Goal: Task Accomplishment & Management: Use online tool/utility

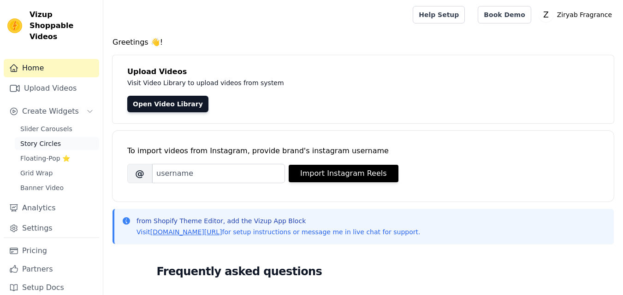
click at [53, 139] on span "Story Circles" at bounding box center [40, 143] width 41 height 9
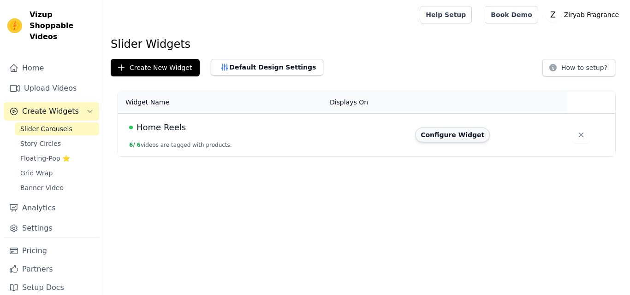
click at [433, 137] on button "Configure Widget" at bounding box center [452, 135] width 75 height 15
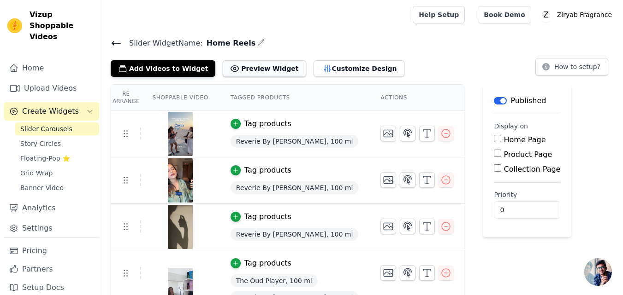
click at [270, 70] on button "Preview Widget" at bounding box center [264, 68] width 83 height 17
click at [319, 71] on button "Customize Design" at bounding box center [358, 68] width 91 height 17
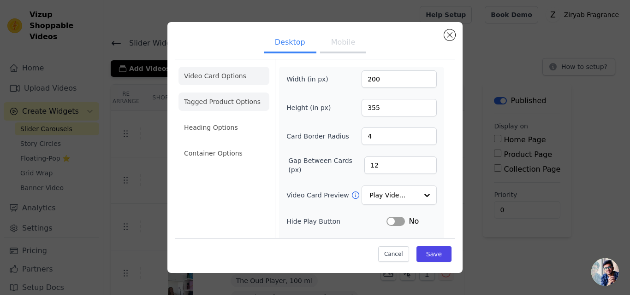
click at [229, 100] on li "Tagged Product Options" at bounding box center [223, 102] width 91 height 18
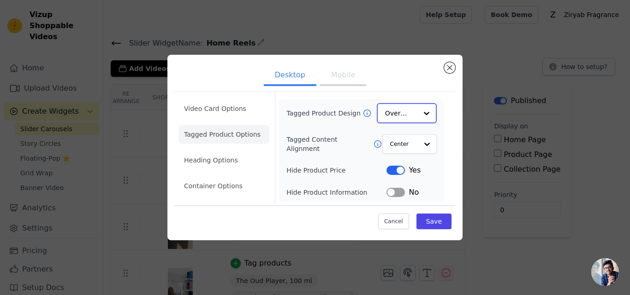
click at [401, 112] on input "Tagged Product Design" at bounding box center [401, 113] width 32 height 18
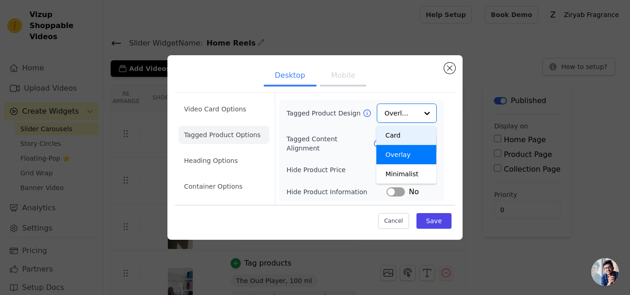
click at [395, 77] on ul "Desktop Mobile" at bounding box center [315, 77] width 280 height 28
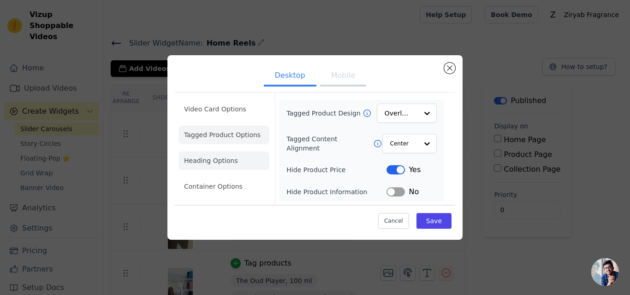
click at [240, 160] on li "Heading Options" at bounding box center [223, 161] width 91 height 18
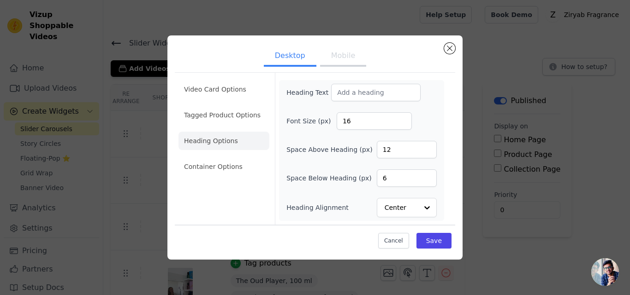
click at [341, 63] on button "Mobile" at bounding box center [343, 57] width 46 height 20
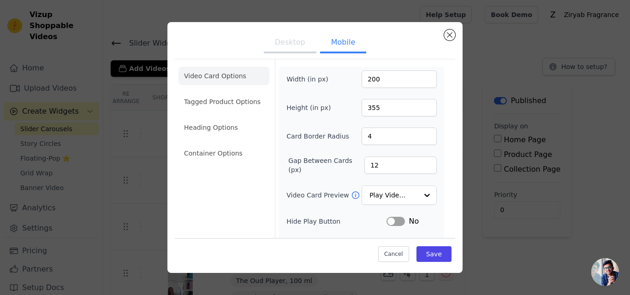
click at [303, 46] on button "Desktop" at bounding box center [290, 43] width 53 height 20
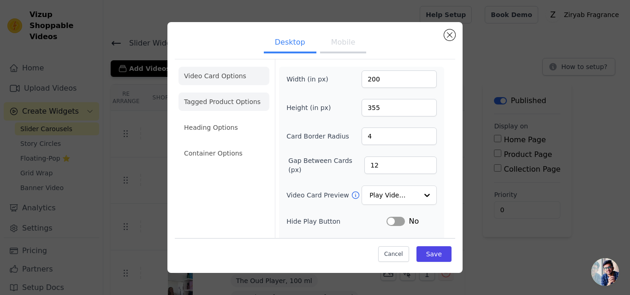
click at [221, 101] on li "Tagged Product Options" at bounding box center [223, 102] width 91 height 18
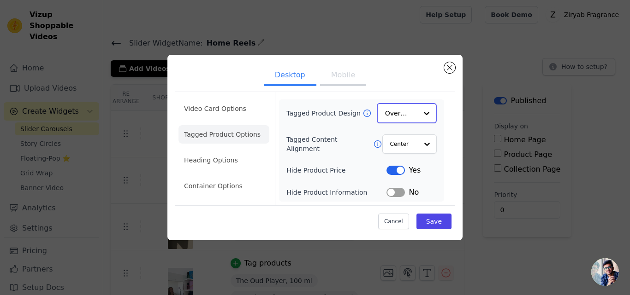
click at [397, 112] on input "Tagged Product Design" at bounding box center [401, 113] width 32 height 18
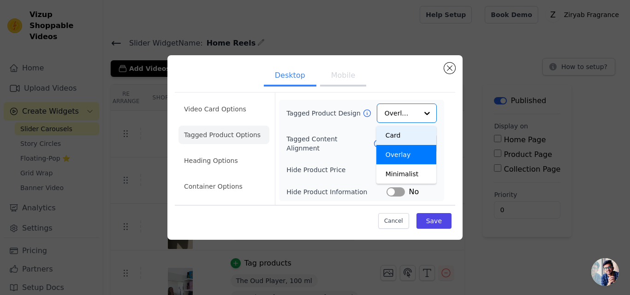
click at [372, 124] on div "Tagged Product Design Card Overlay Minimalist Option Overlay, selected. You are…" at bounding box center [361, 151] width 150 height 94
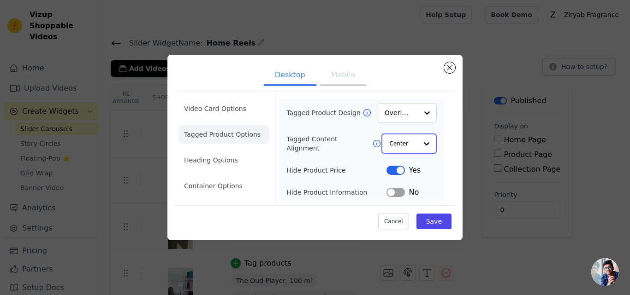
click at [409, 143] on input "Tagged Content Alignment" at bounding box center [404, 144] width 28 height 18
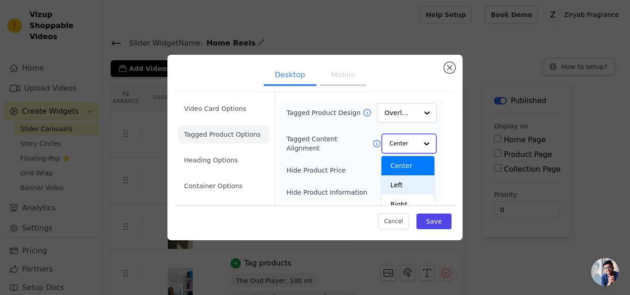
scroll to position [9, 0]
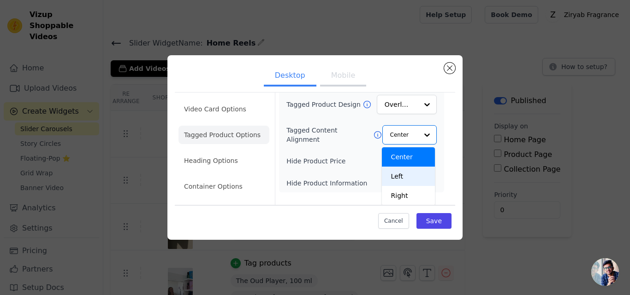
click at [360, 167] on div "Hide Product Price Label Yes" at bounding box center [361, 161] width 150 height 11
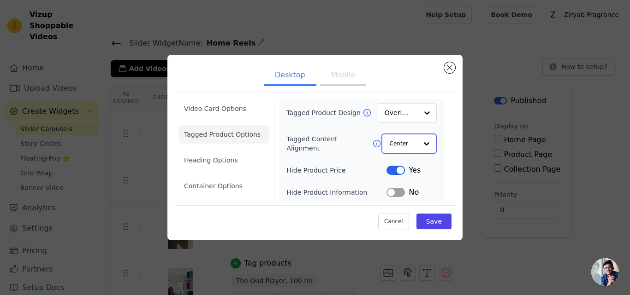
click at [398, 151] on input "Tagged Content Alignment" at bounding box center [404, 144] width 28 height 18
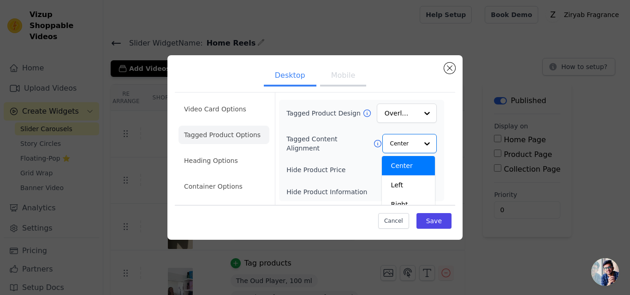
click at [353, 131] on div "Tagged Product Design Overlay Tagged Content Alignment Center Left Right Option…" at bounding box center [361, 151] width 150 height 94
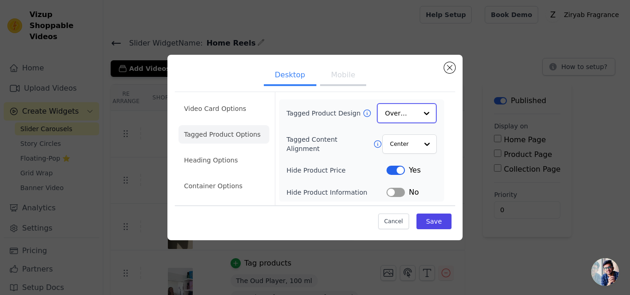
click at [402, 109] on input "Tagged Product Design" at bounding box center [401, 113] width 32 height 18
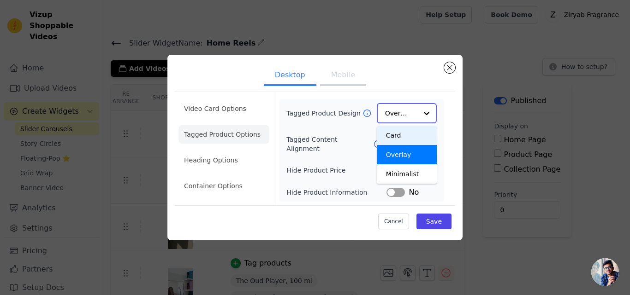
click at [402, 140] on div "Card" at bounding box center [407, 135] width 60 height 19
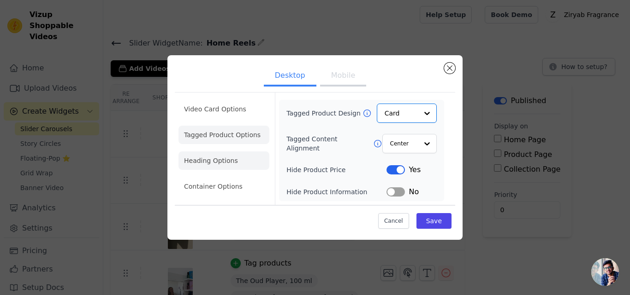
click at [224, 165] on li "Heading Options" at bounding box center [223, 161] width 91 height 18
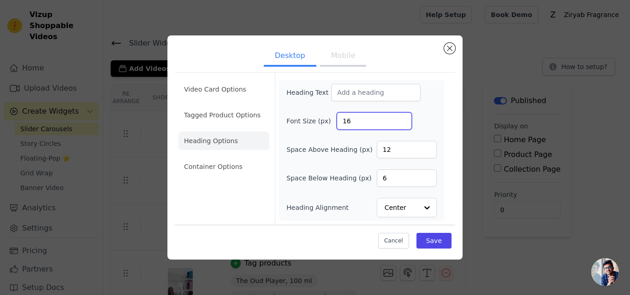
click at [360, 117] on input "16" at bounding box center [374, 121] width 75 height 18
type input "18"
click at [357, 141] on div "Space Above Heading (px) 12" at bounding box center [361, 150] width 150 height 18
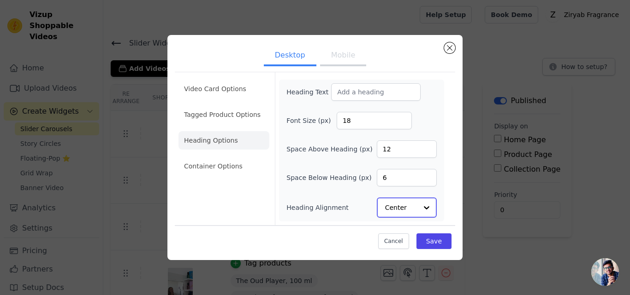
click at [401, 207] on input "Heading Alignment" at bounding box center [401, 208] width 32 height 18
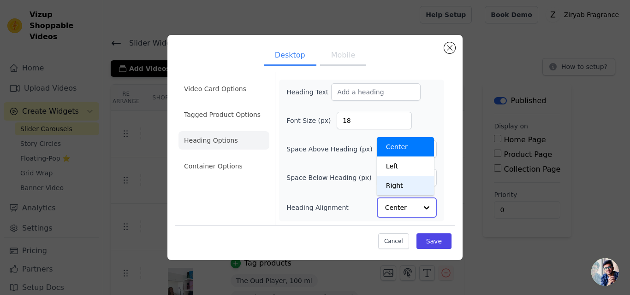
click at [403, 184] on div "Right" at bounding box center [405, 185] width 57 height 19
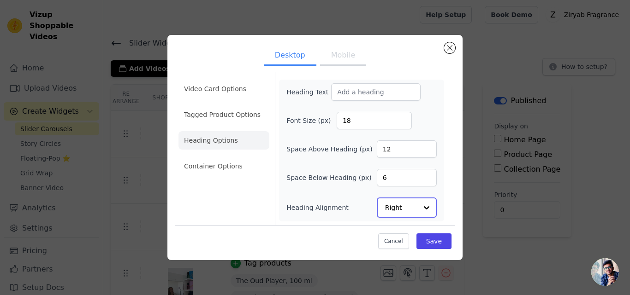
click at [403, 212] on input "Heading Alignment" at bounding box center [401, 208] width 32 height 18
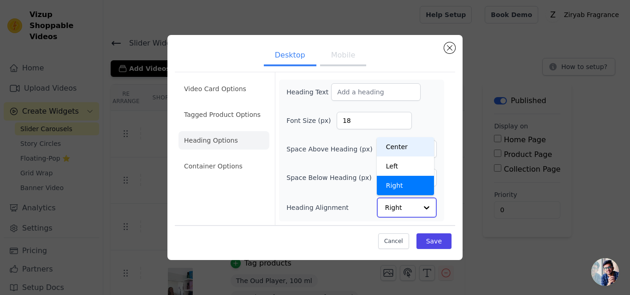
click at [402, 145] on div "Center" at bounding box center [405, 146] width 57 height 19
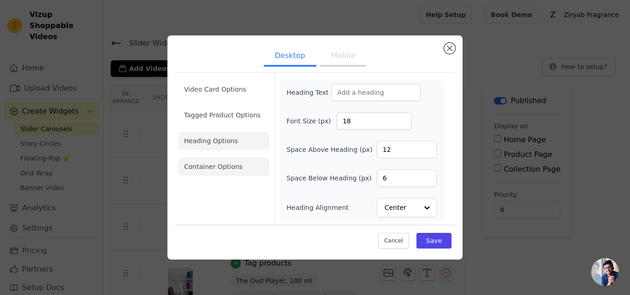
click at [237, 162] on li "Container Options" at bounding box center [223, 167] width 91 height 18
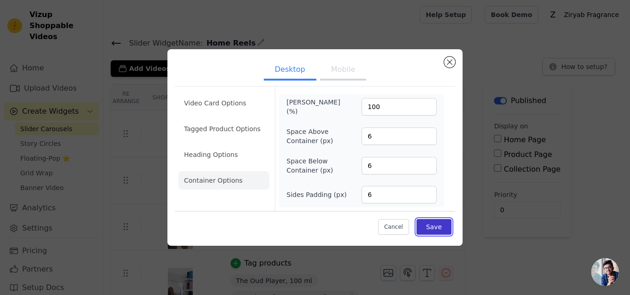
click at [425, 229] on button "Save" at bounding box center [433, 227] width 35 height 16
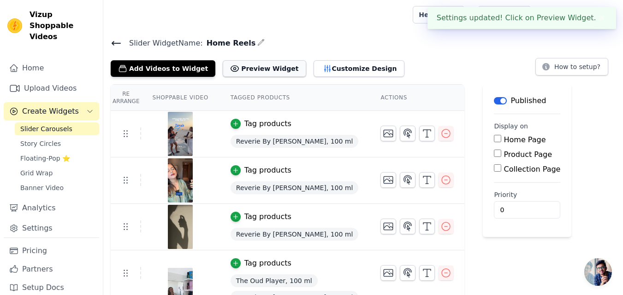
click at [272, 76] on button "Preview Widget" at bounding box center [264, 68] width 83 height 17
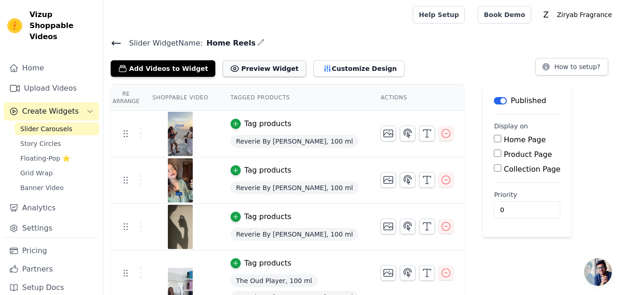
click at [250, 64] on button "Preview Widget" at bounding box center [264, 68] width 83 height 17
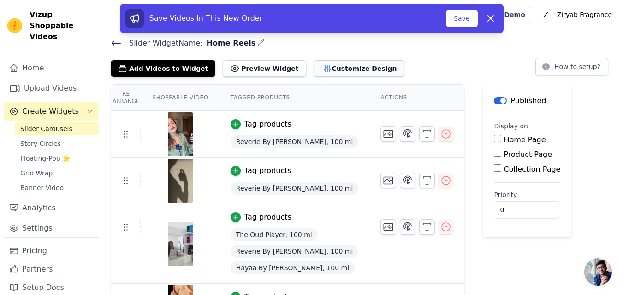
click at [320, 68] on button "Customize Design" at bounding box center [358, 68] width 91 height 17
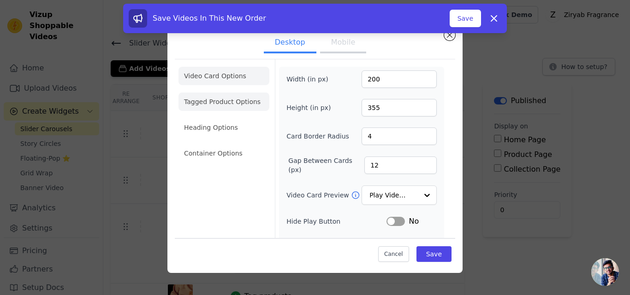
click at [218, 108] on li "Tagged Product Options" at bounding box center [223, 102] width 91 height 18
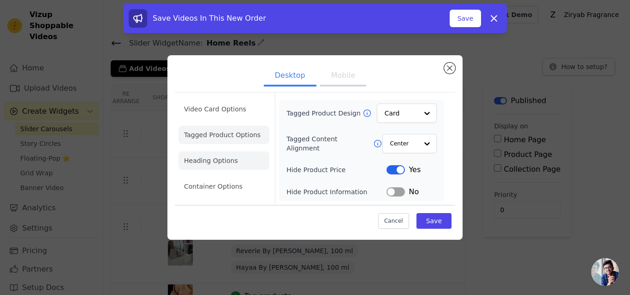
click at [231, 159] on li "Heading Options" at bounding box center [223, 161] width 91 height 18
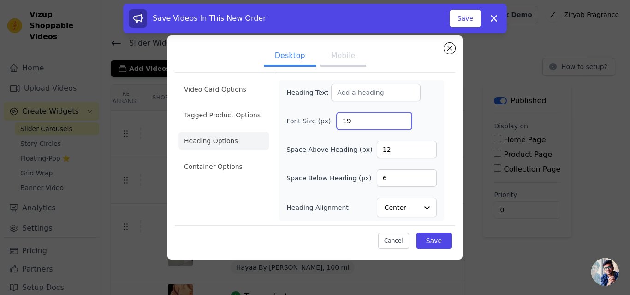
click at [402, 119] on input "19" at bounding box center [374, 121] width 75 height 18
click at [402, 119] on input "20" at bounding box center [374, 121] width 75 height 18
click at [402, 119] on input "21" at bounding box center [374, 121] width 75 height 18
type input "22"
click at [402, 119] on input "22" at bounding box center [374, 121] width 75 height 18
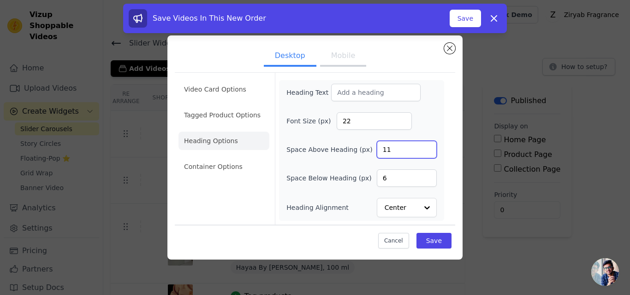
click at [427, 153] on input "11" at bounding box center [407, 150] width 60 height 18
click at [427, 153] on input "10" at bounding box center [407, 150] width 60 height 18
click at [427, 153] on input "9" at bounding box center [407, 150] width 60 height 18
type input "8"
click at [427, 153] on input "8" at bounding box center [407, 150] width 60 height 18
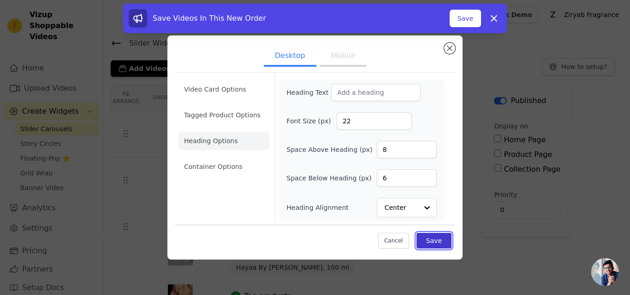
click at [427, 237] on button "Save" at bounding box center [433, 241] width 35 height 16
